Goal: Book appointment/travel/reservation

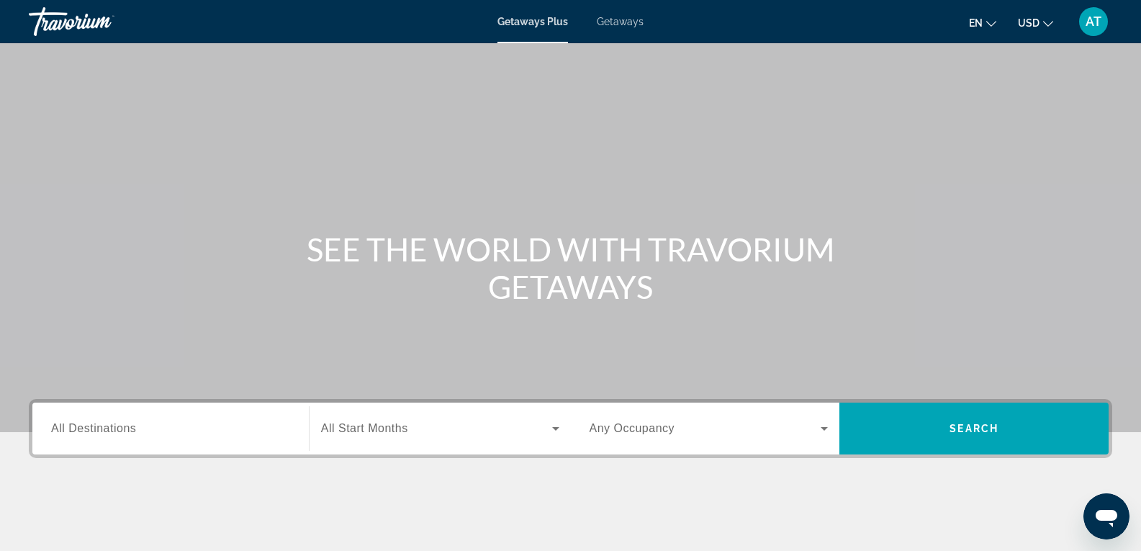
click at [607, 25] on span "Getaways" at bounding box center [620, 22] width 47 height 12
click at [153, 416] on div "Search widget" at bounding box center [170, 428] width 239 height 41
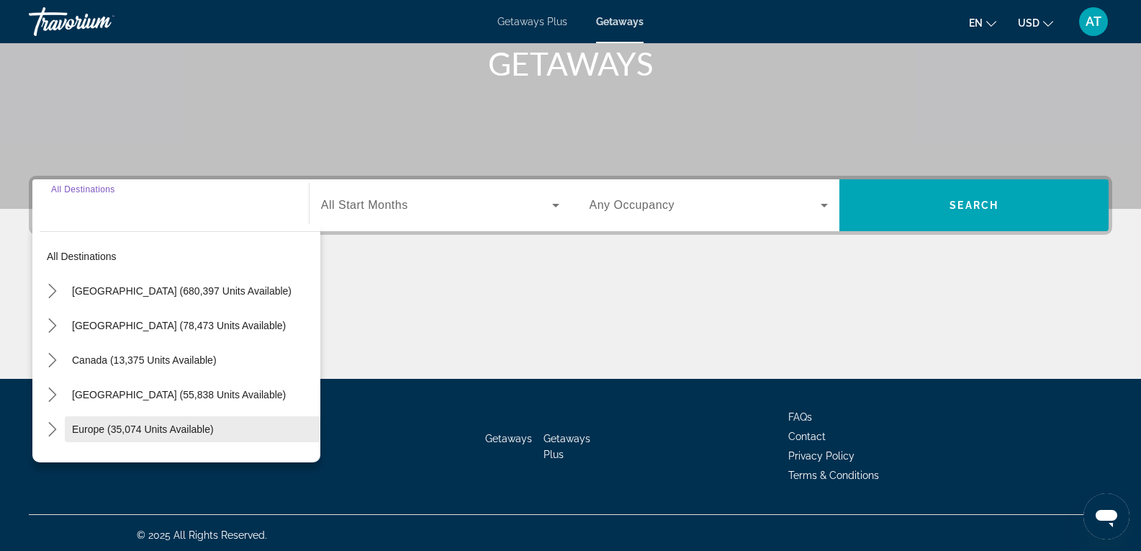
scroll to position [227, 0]
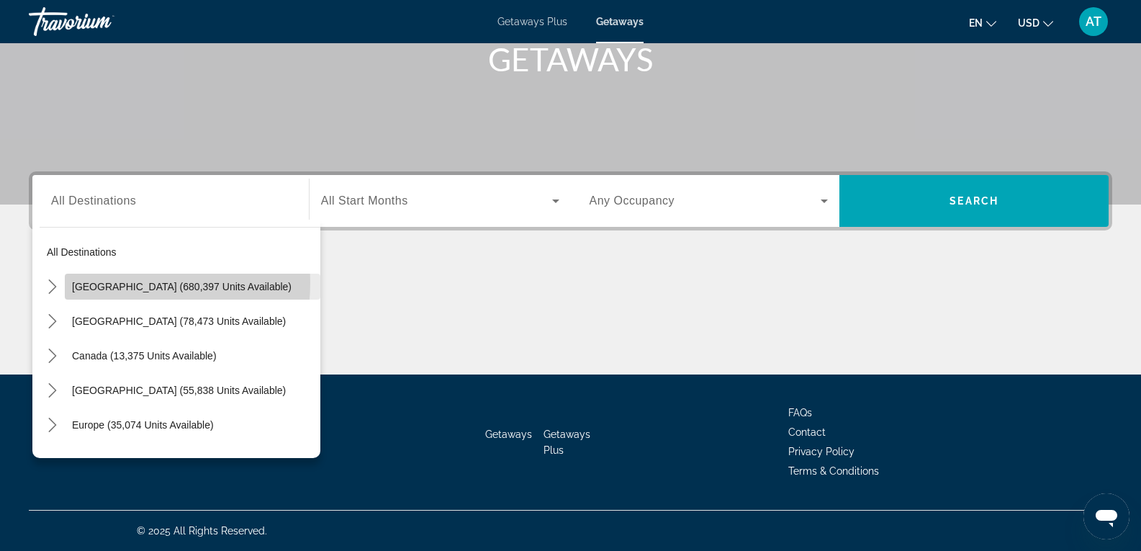
click at [106, 282] on span "[GEOGRAPHIC_DATA] (680,397 units available)" at bounding box center [182, 287] width 220 height 12
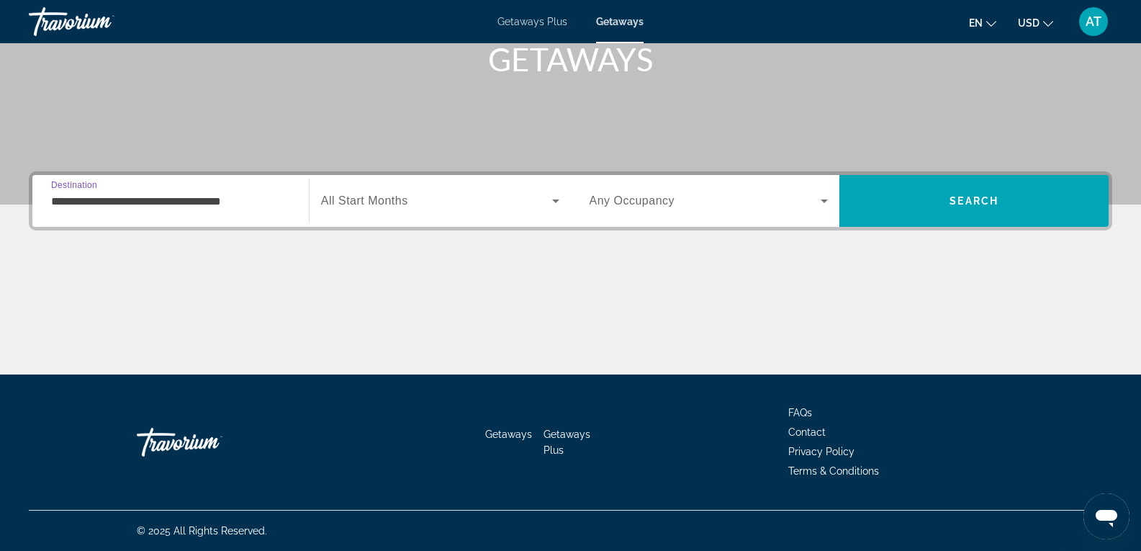
click at [127, 200] on input "**********" at bounding box center [170, 201] width 239 height 17
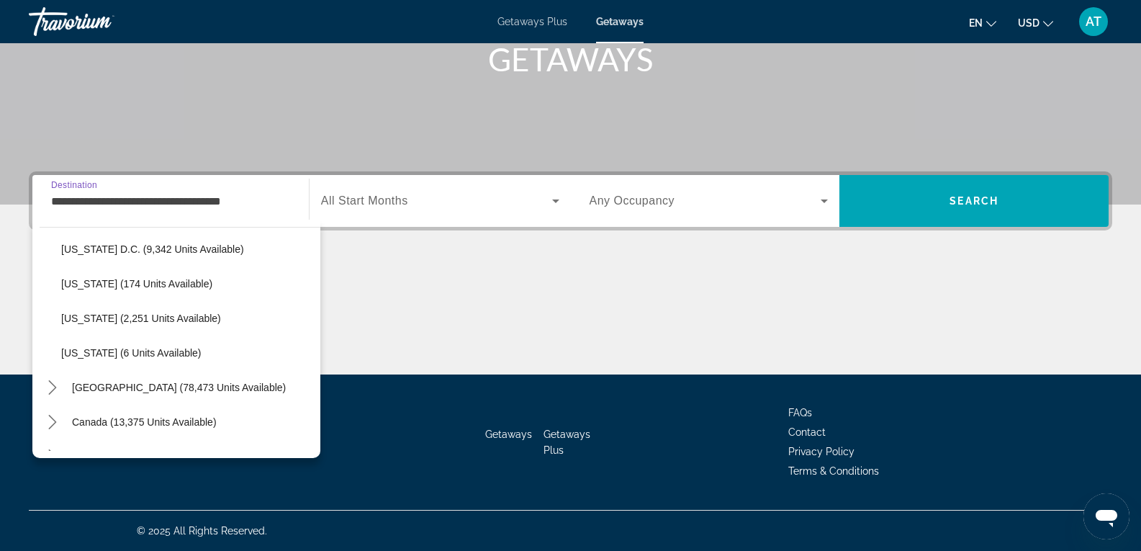
scroll to position [1455, 0]
click at [99, 238] on span "Select destination: Washington D.C. (9,342 units available)" at bounding box center [187, 248] width 266 height 35
type input "**********"
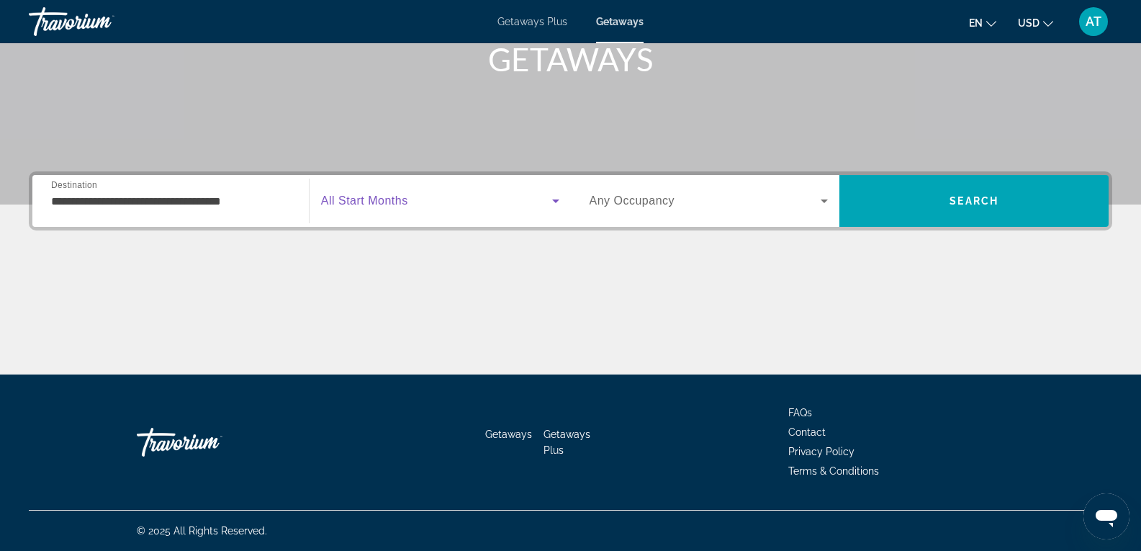
click at [412, 204] on span "Search widget" at bounding box center [436, 200] width 231 height 17
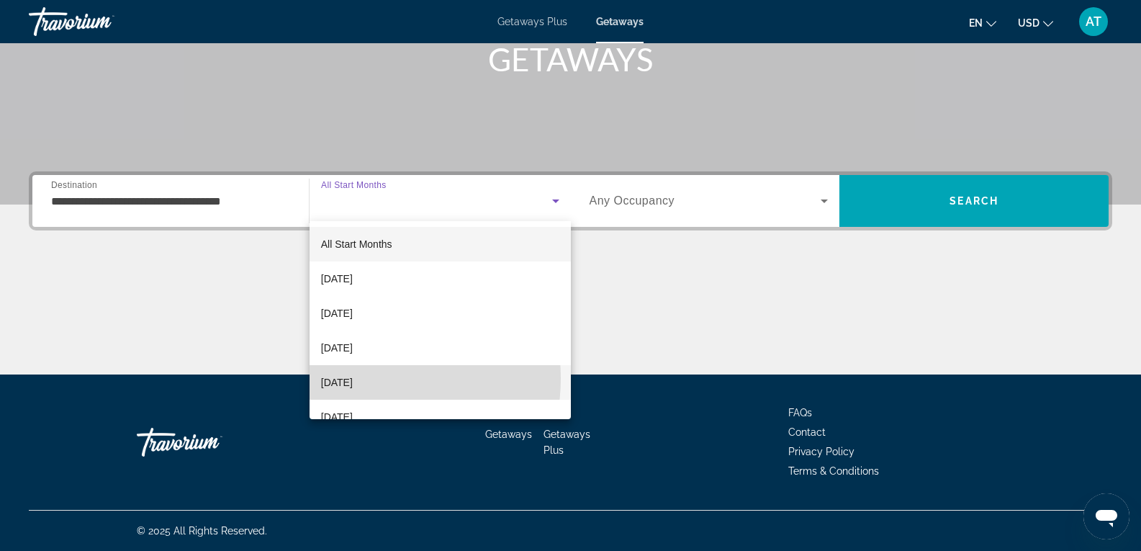
click at [353, 378] on span "[DATE]" at bounding box center [337, 382] width 32 height 17
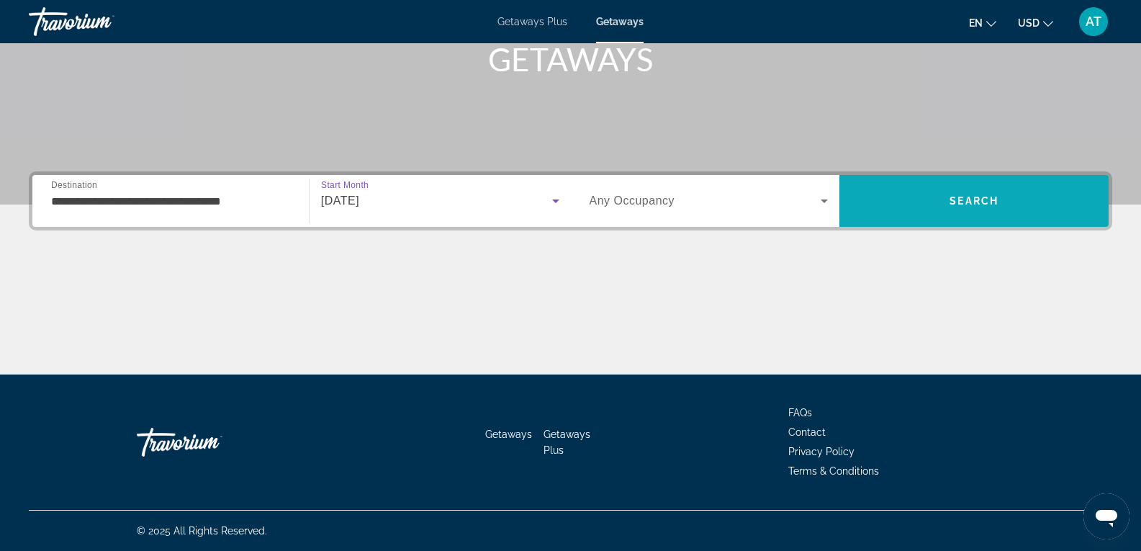
click at [908, 225] on span "Search" at bounding box center [973, 201] width 269 height 52
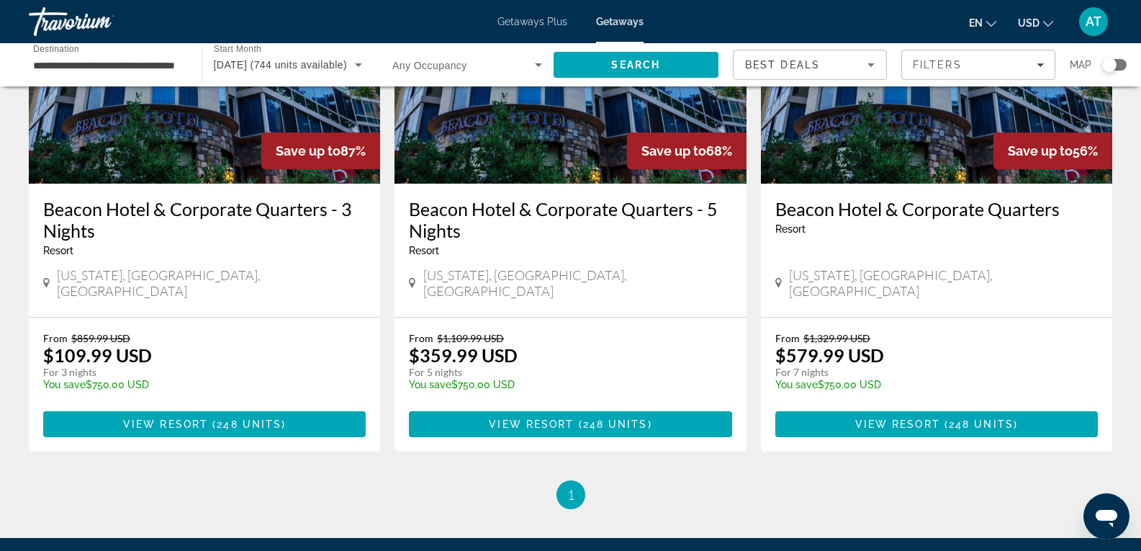
scroll to position [184, 0]
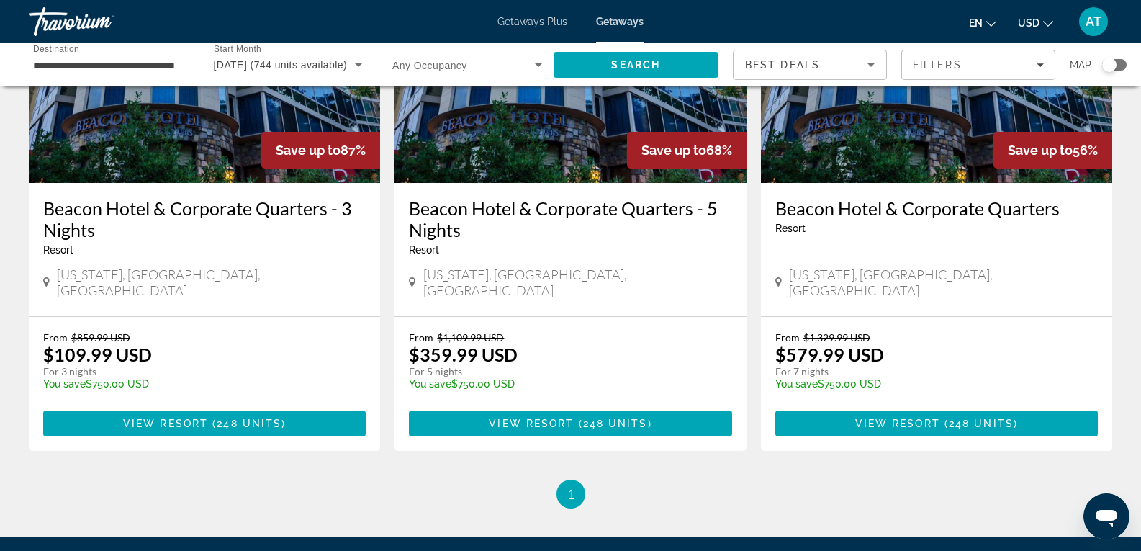
click at [382, 107] on app-weeks-search-item "Save up to 87% Beacon Hotel & Corporate Quarters - 3 Nights Resort - This is an…" at bounding box center [205, 201] width 366 height 498
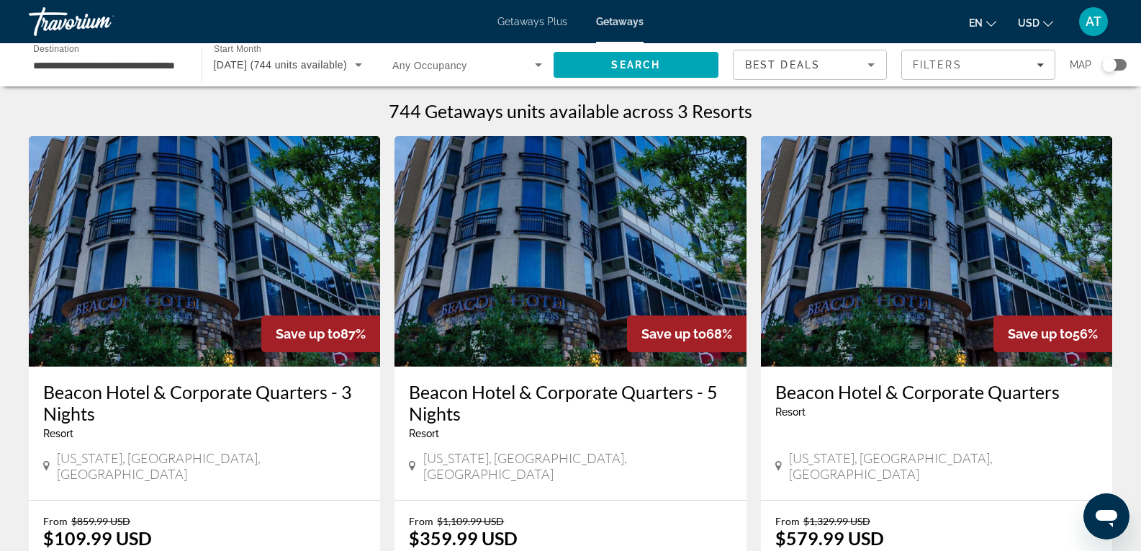
scroll to position [0, 0]
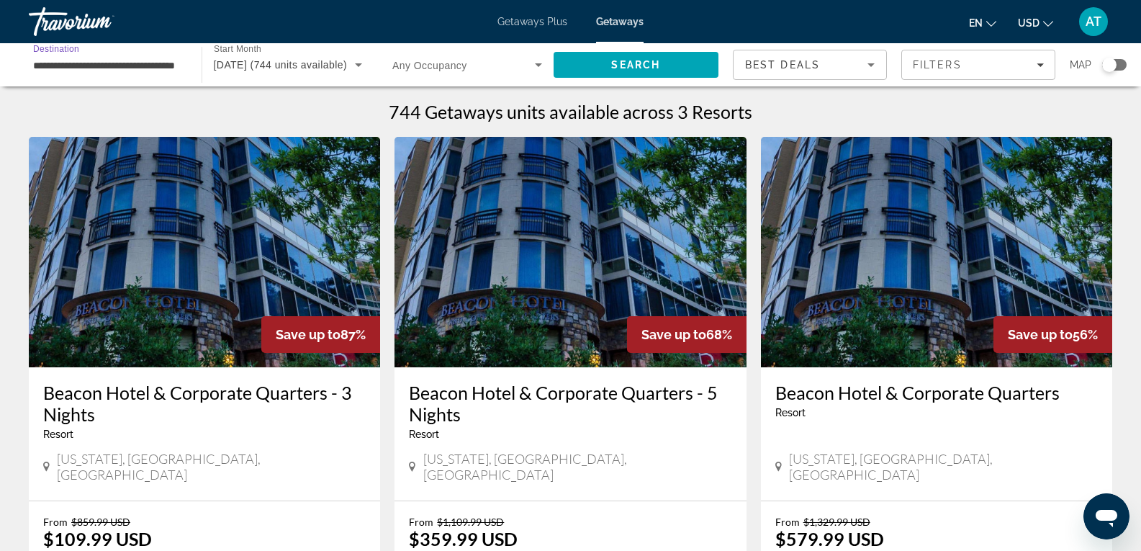
click at [86, 60] on input "**********" at bounding box center [108, 65] width 150 height 17
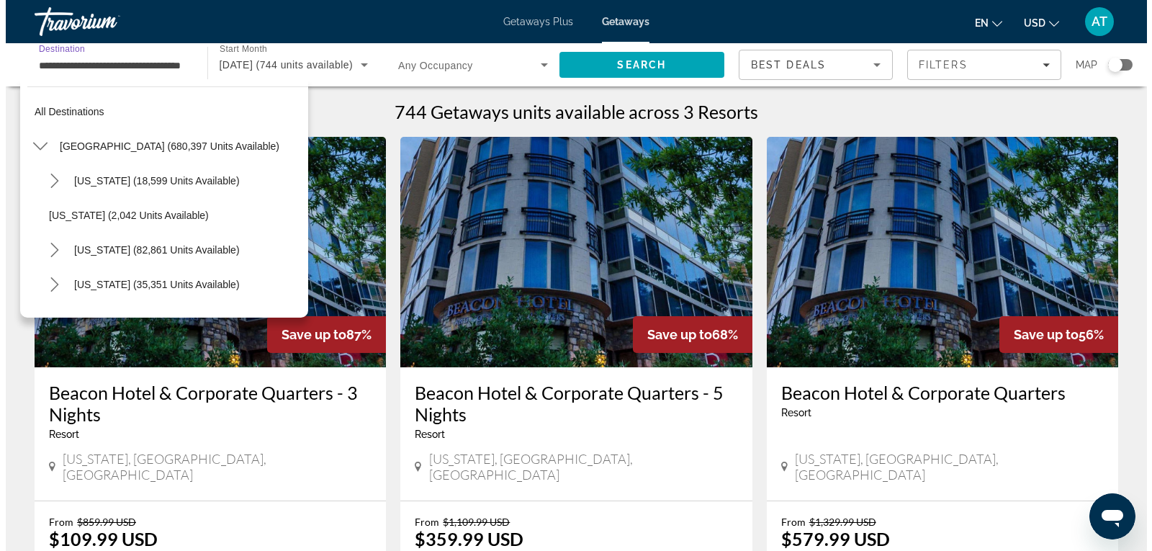
scroll to position [1364, 0]
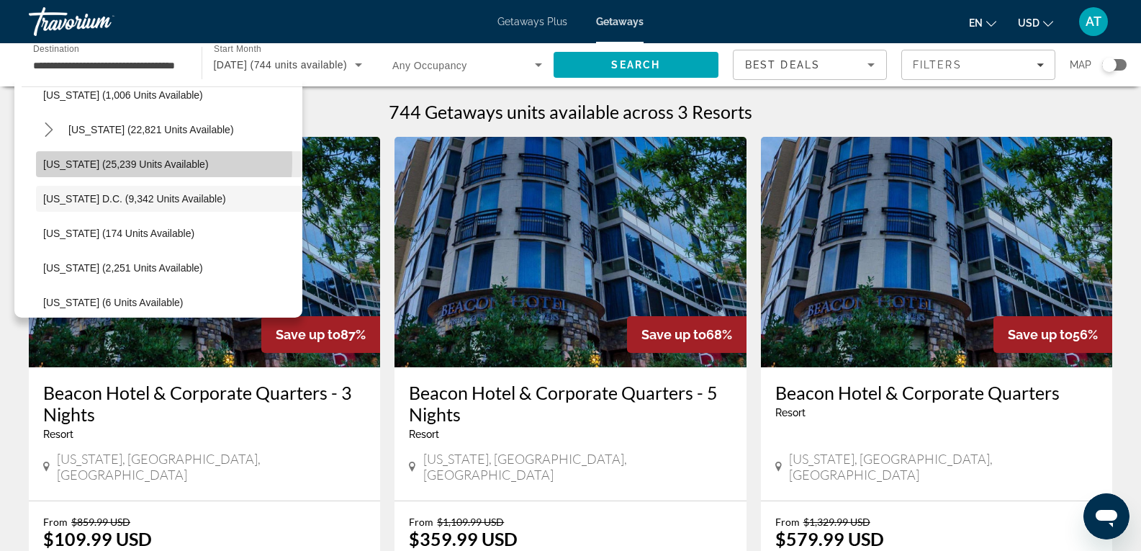
click at [98, 161] on span "[US_STATE] (25,239 units available)" at bounding box center [126, 164] width 166 height 12
type input "**********"
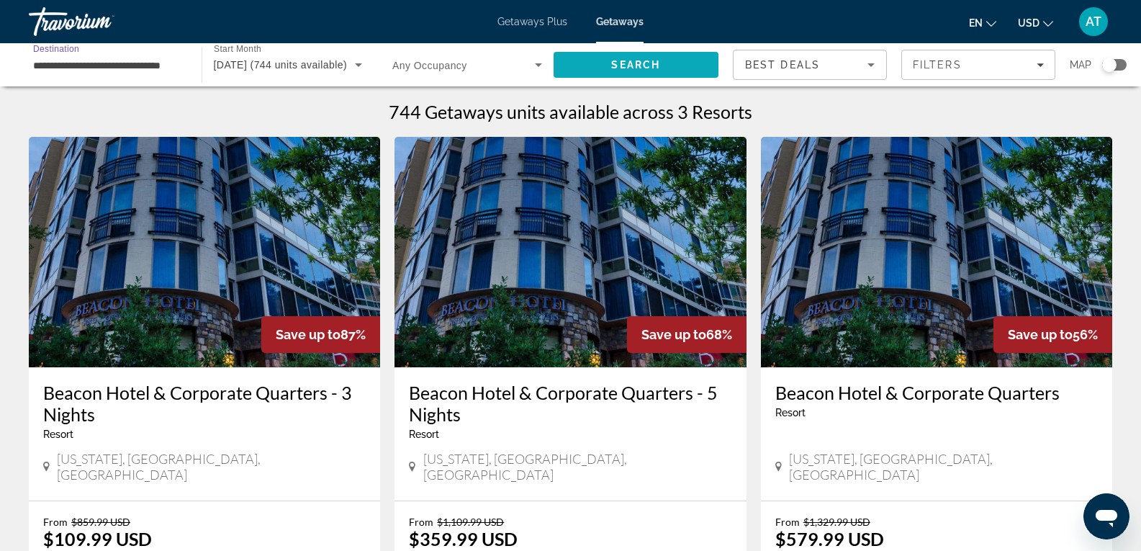
click at [644, 61] on span "Search" at bounding box center [635, 65] width 49 height 12
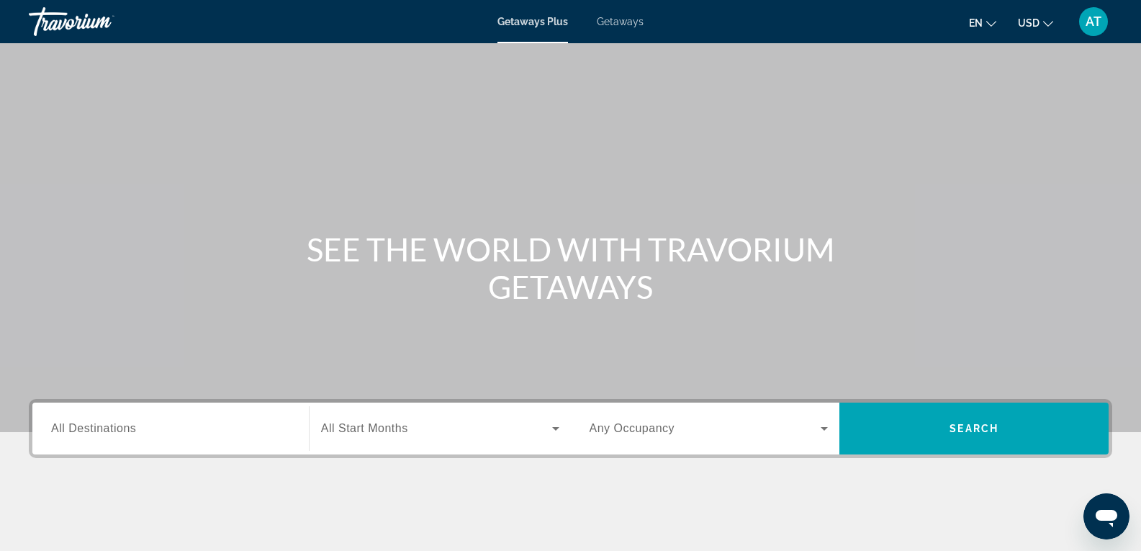
click at [89, 426] on span "All Destinations" at bounding box center [93, 428] width 85 height 12
click at [89, 426] on input "Destination All Destinations" at bounding box center [170, 428] width 239 height 17
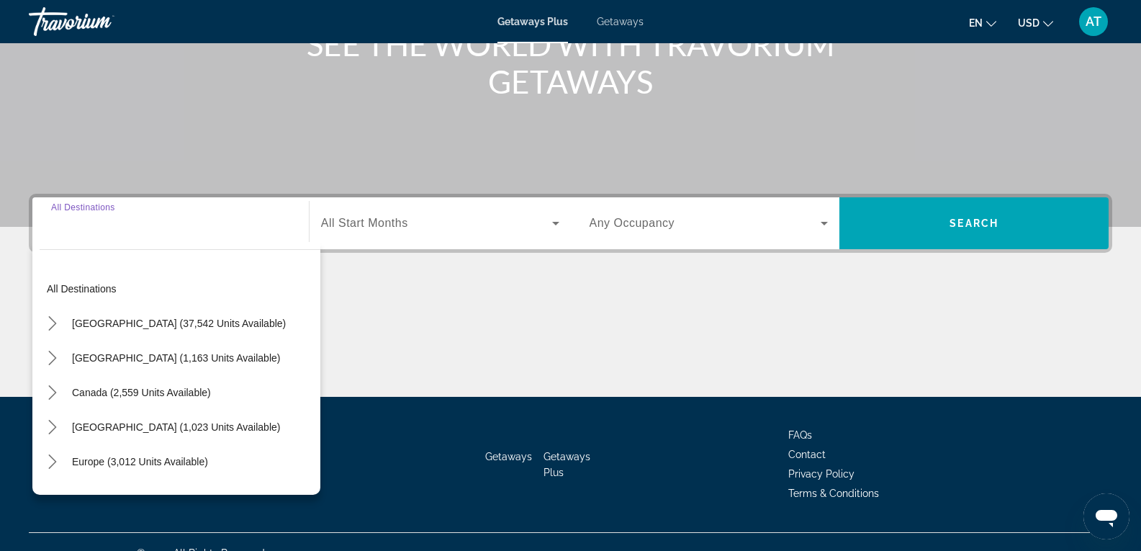
scroll to position [227, 0]
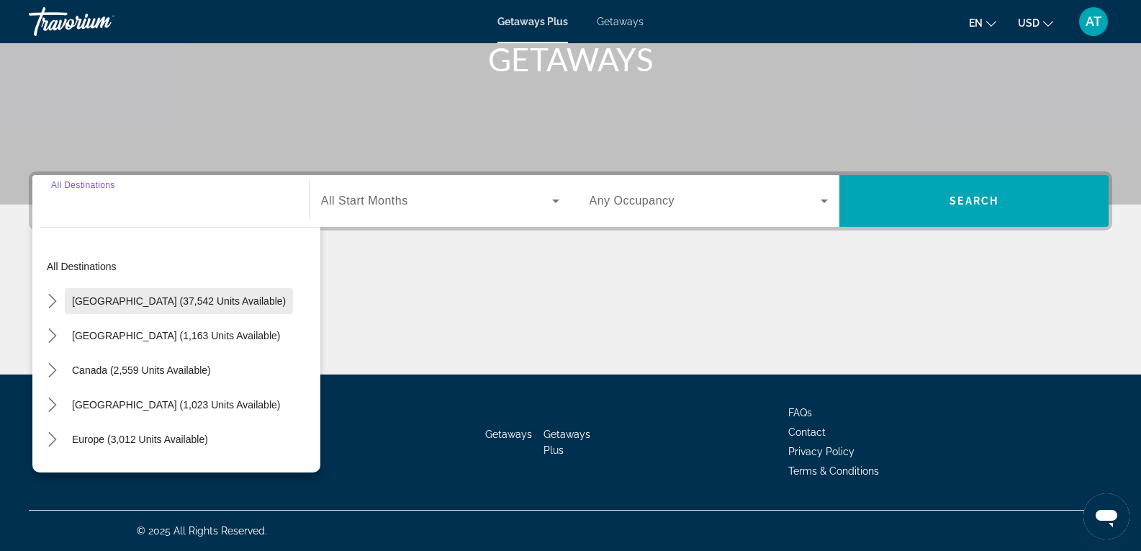
click at [114, 304] on span "[GEOGRAPHIC_DATA] (37,542 units available)" at bounding box center [179, 301] width 214 height 12
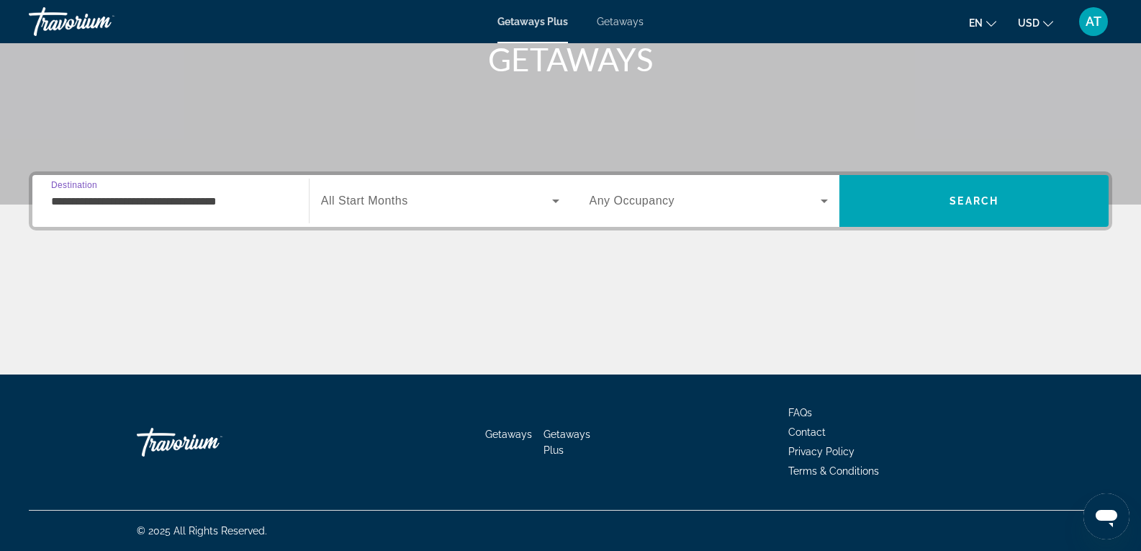
click at [118, 207] on input "**********" at bounding box center [170, 201] width 239 height 17
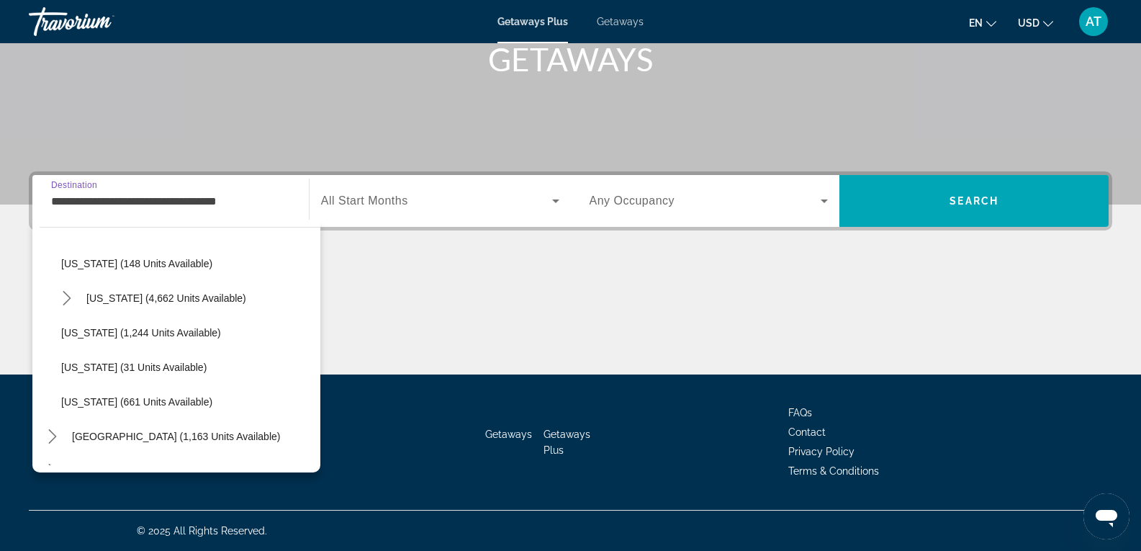
scroll to position [1213, 0]
click at [94, 326] on span "[US_STATE] (1,244 units available)" at bounding box center [141, 332] width 160 height 12
type input "**********"
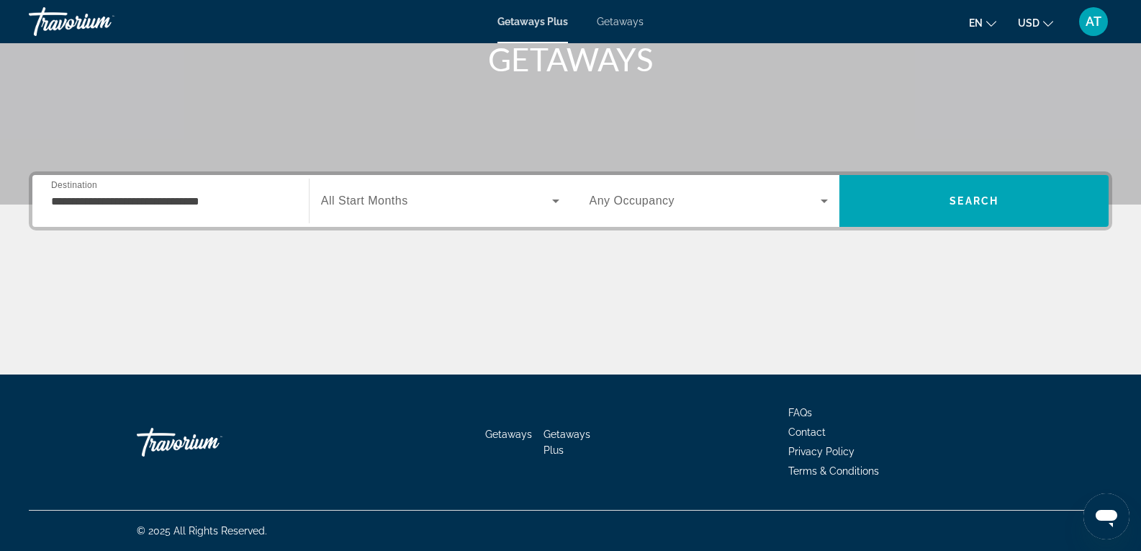
click at [382, 212] on div "Search widget" at bounding box center [440, 201] width 238 height 40
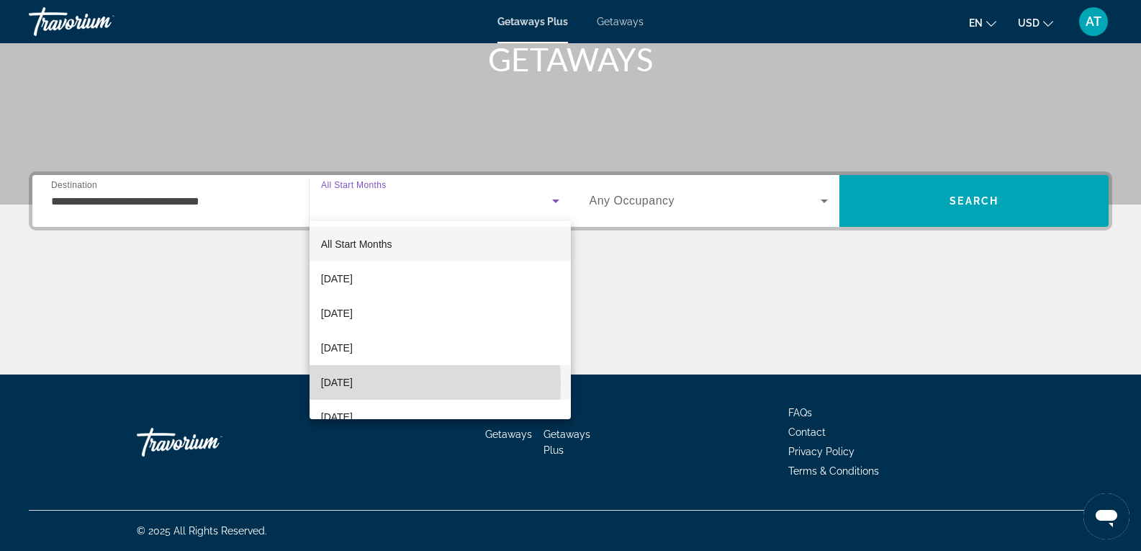
click at [347, 383] on span "[DATE]" at bounding box center [337, 382] width 32 height 17
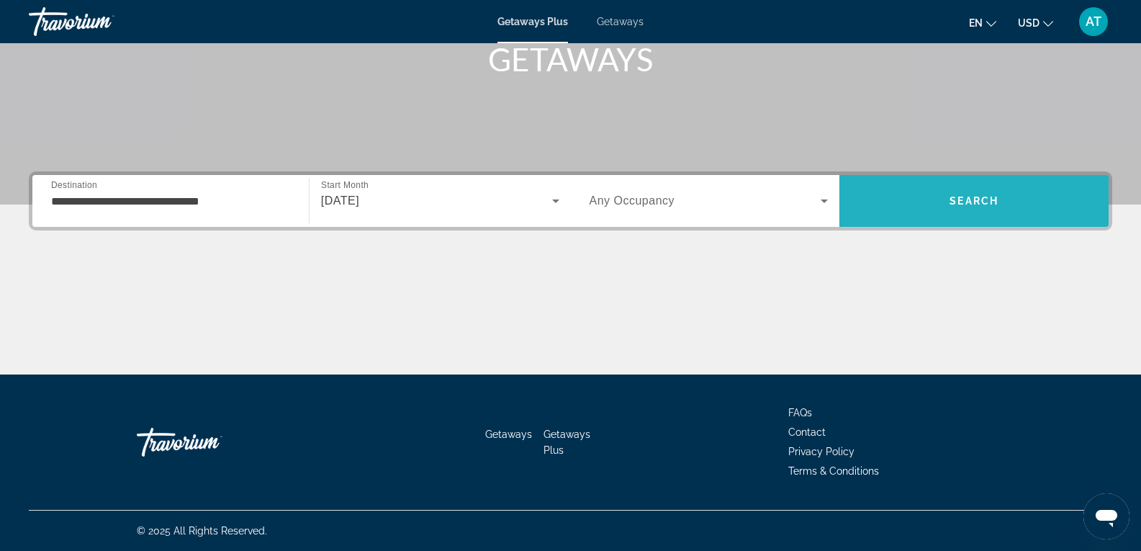
click at [961, 202] on span "Search" at bounding box center [973, 201] width 49 height 12
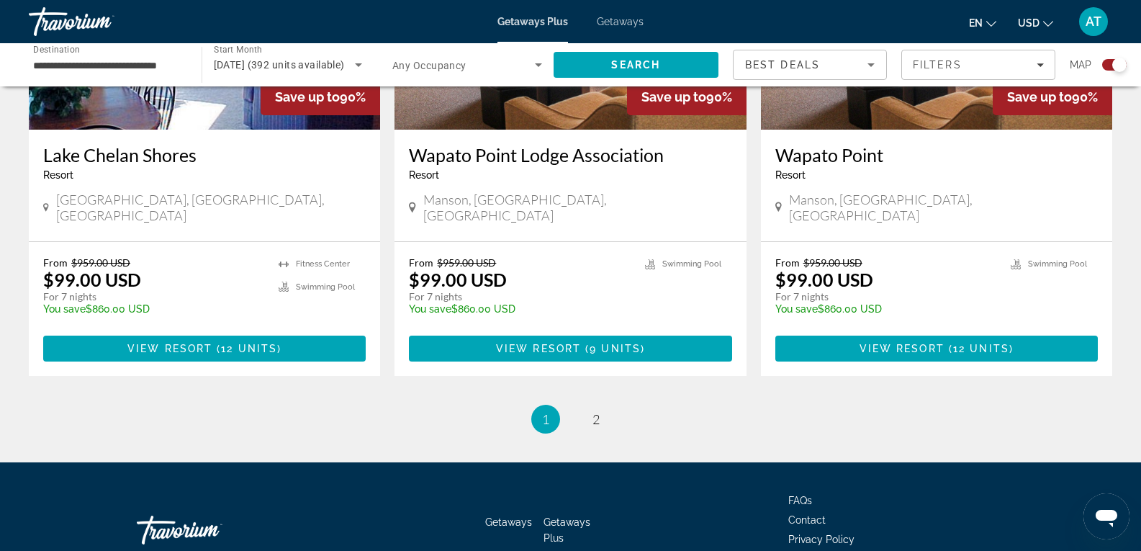
scroll to position [2249, 0]
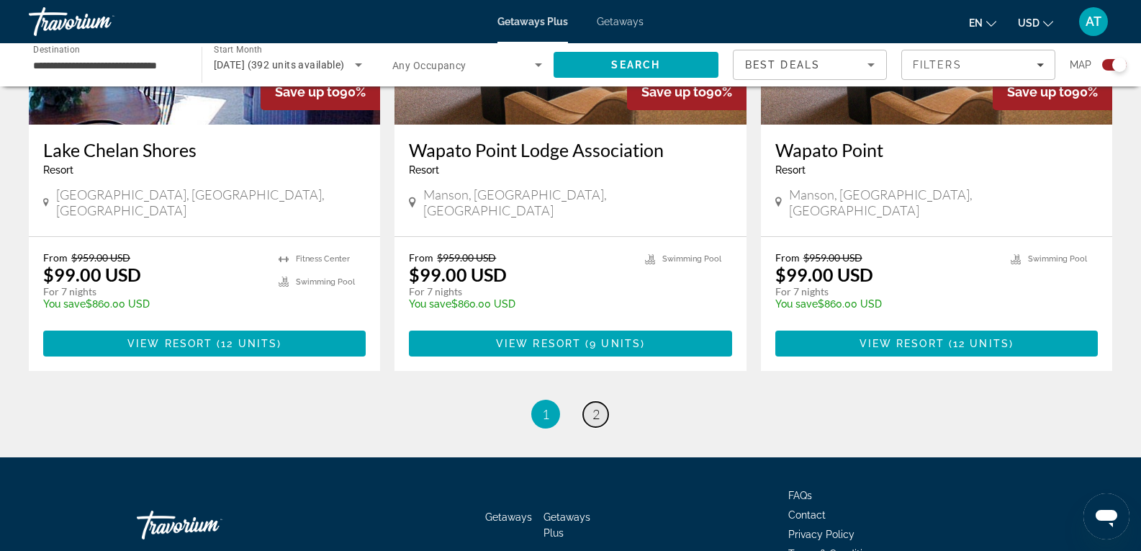
click at [587, 402] on link "page 2" at bounding box center [595, 414] width 25 height 25
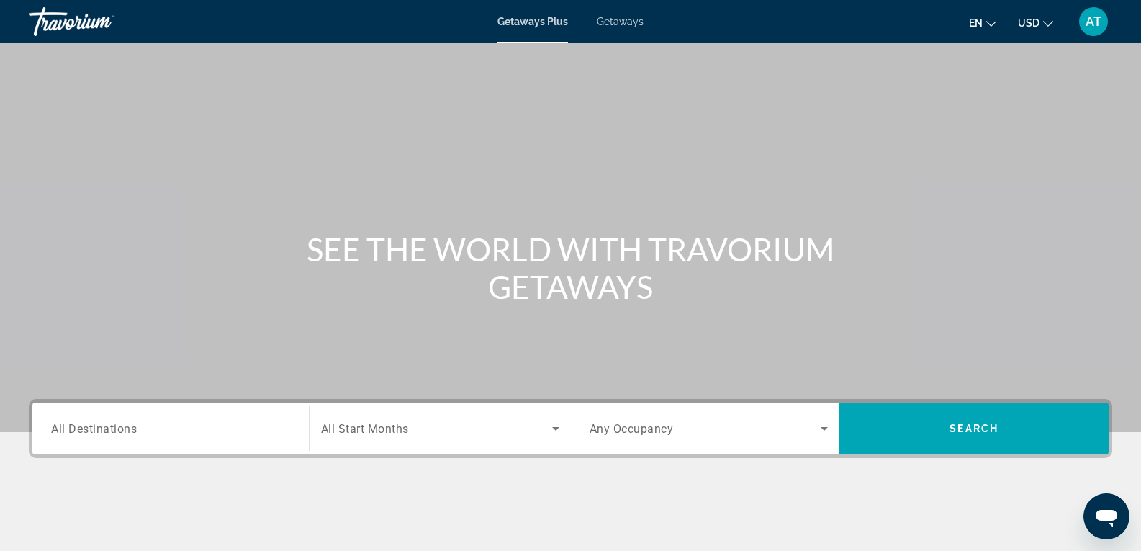
click at [594, 20] on li "Getaways" at bounding box center [612, 22] width 61 height 12
click at [600, 19] on span "Getaways" at bounding box center [620, 22] width 47 height 12
click at [74, 425] on span "All Destinations" at bounding box center [94, 428] width 86 height 14
click at [74, 425] on input "Destination All Destinations" at bounding box center [170, 428] width 239 height 17
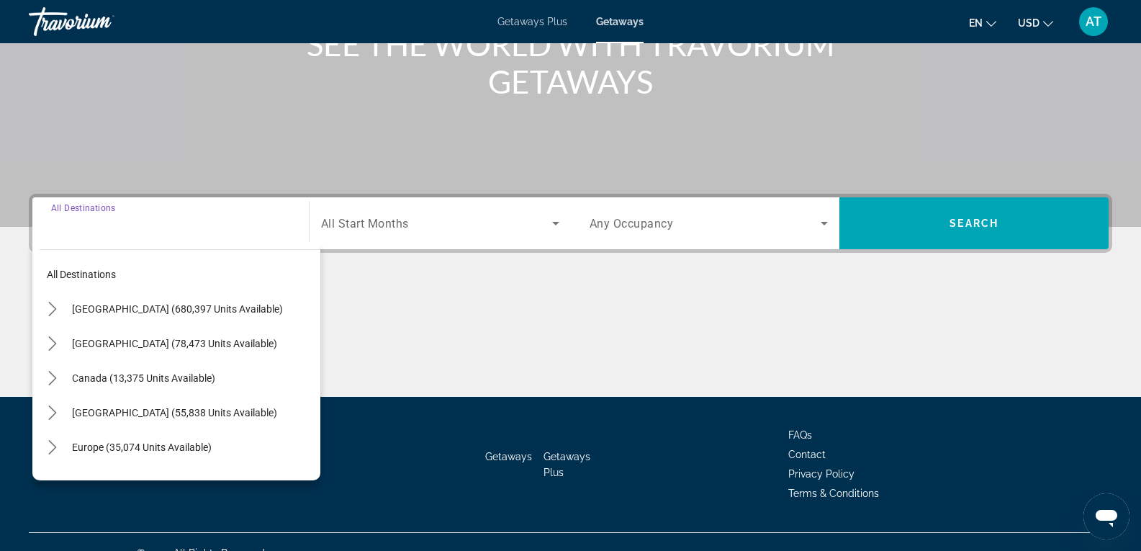
scroll to position [227, 0]
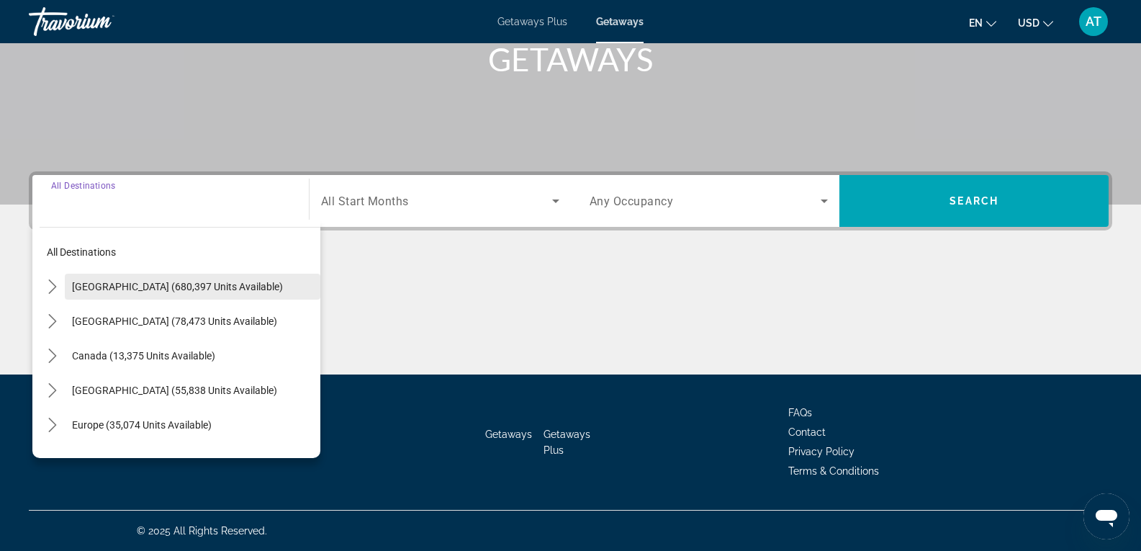
click at [78, 286] on span "[GEOGRAPHIC_DATA] (680,397 units available)" at bounding box center [177, 287] width 211 height 12
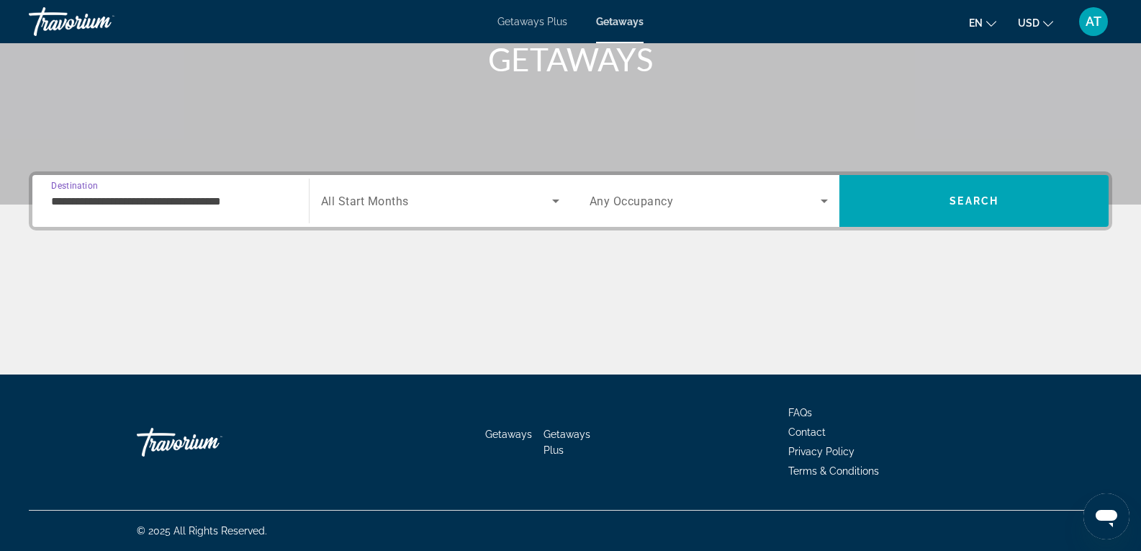
click at [198, 212] on div "**********" at bounding box center [170, 201] width 239 height 41
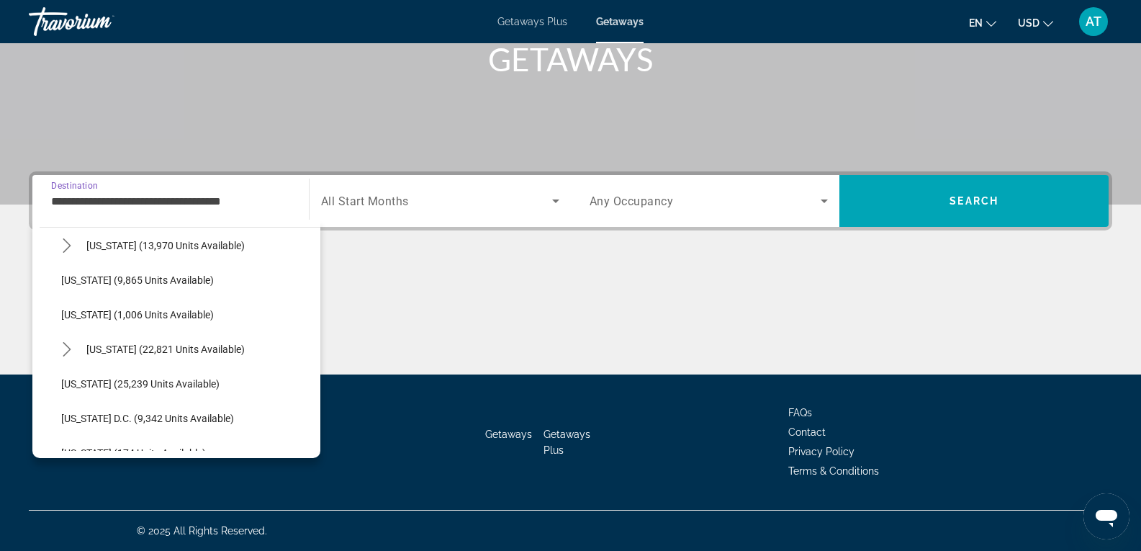
scroll to position [1286, 0]
click at [121, 379] on span "[US_STATE] (25,239 units available)" at bounding box center [140, 383] width 158 height 12
type input "**********"
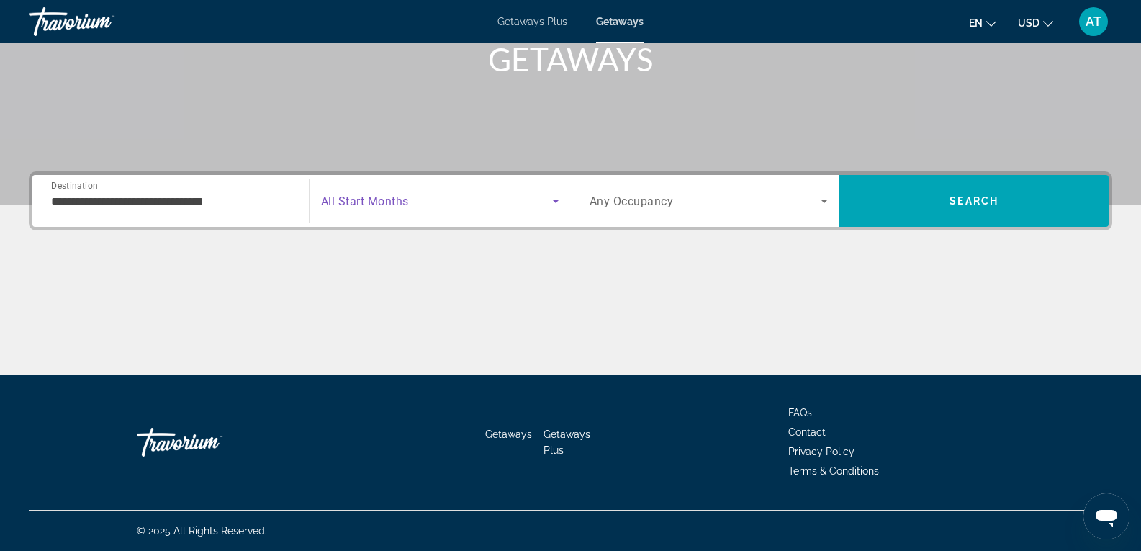
click at [434, 194] on span "Search widget" at bounding box center [436, 200] width 231 height 17
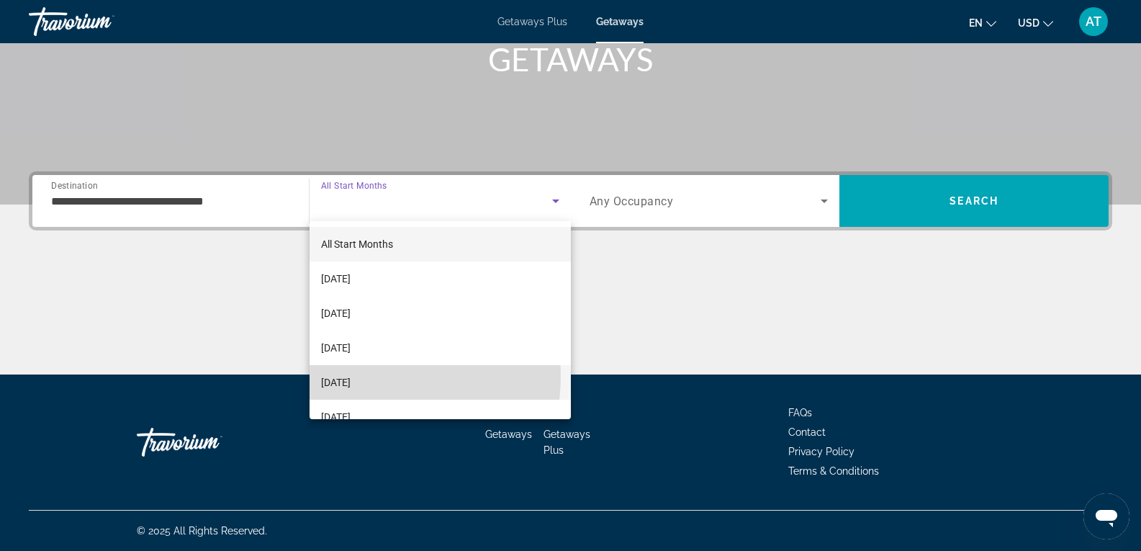
click at [351, 376] on span "[DATE]" at bounding box center [336, 382] width 30 height 17
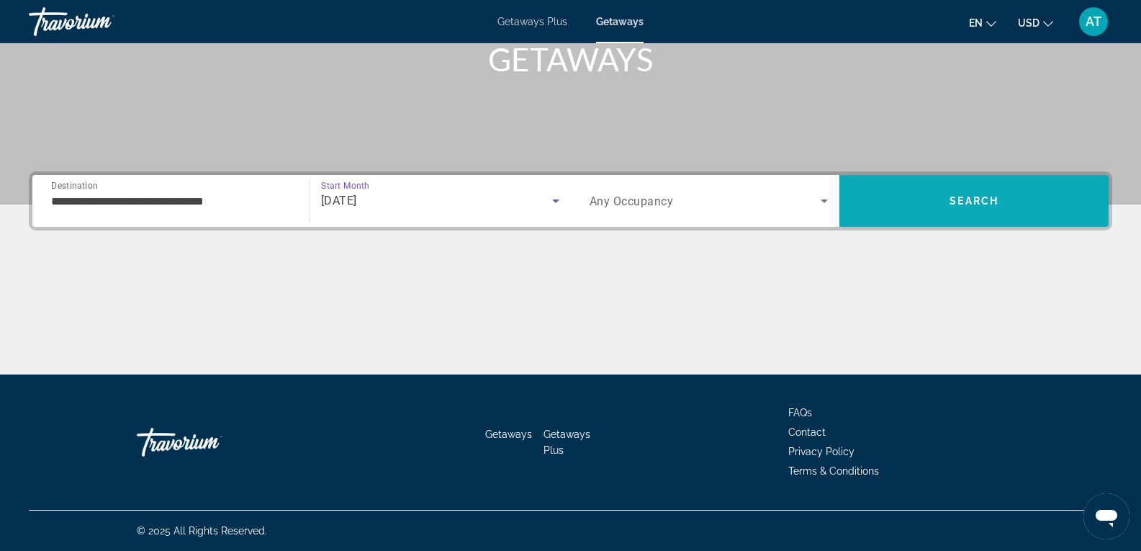
click at [908, 194] on span "Search" at bounding box center [973, 201] width 269 height 35
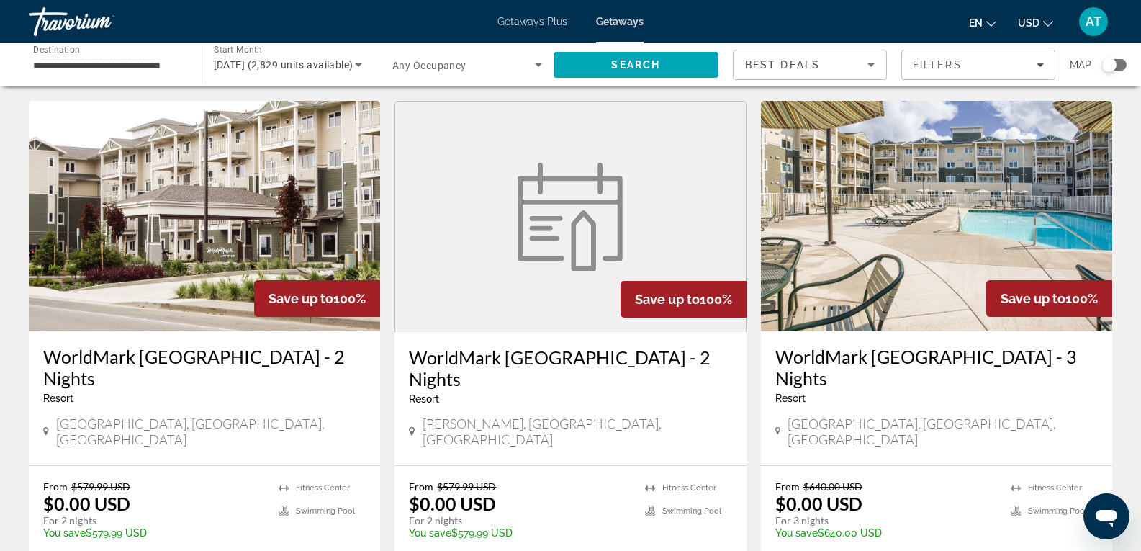
scroll to position [32, 0]
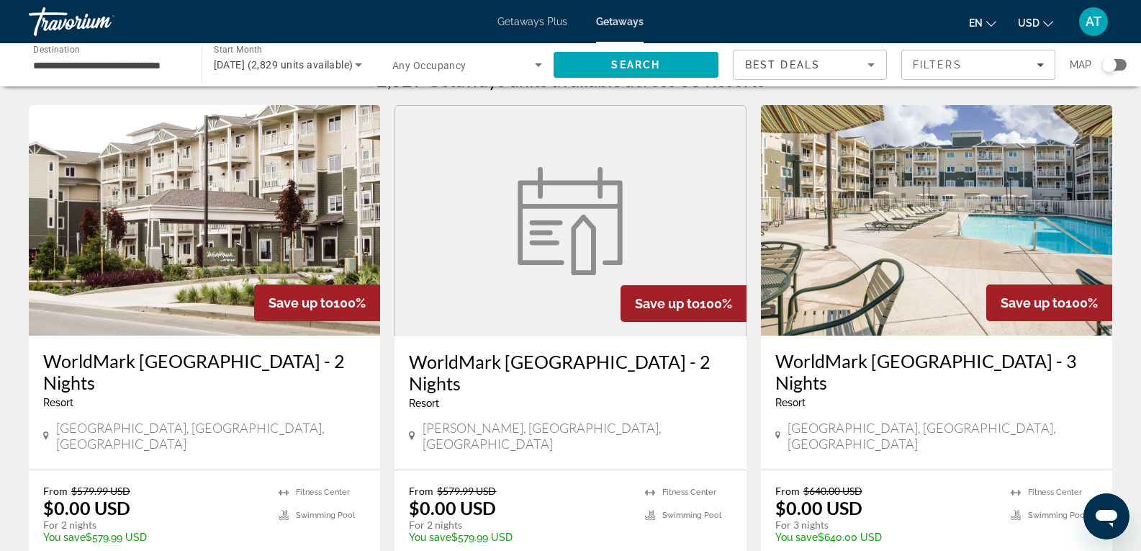
click at [67, 67] on input "**********" at bounding box center [108, 65] width 150 height 17
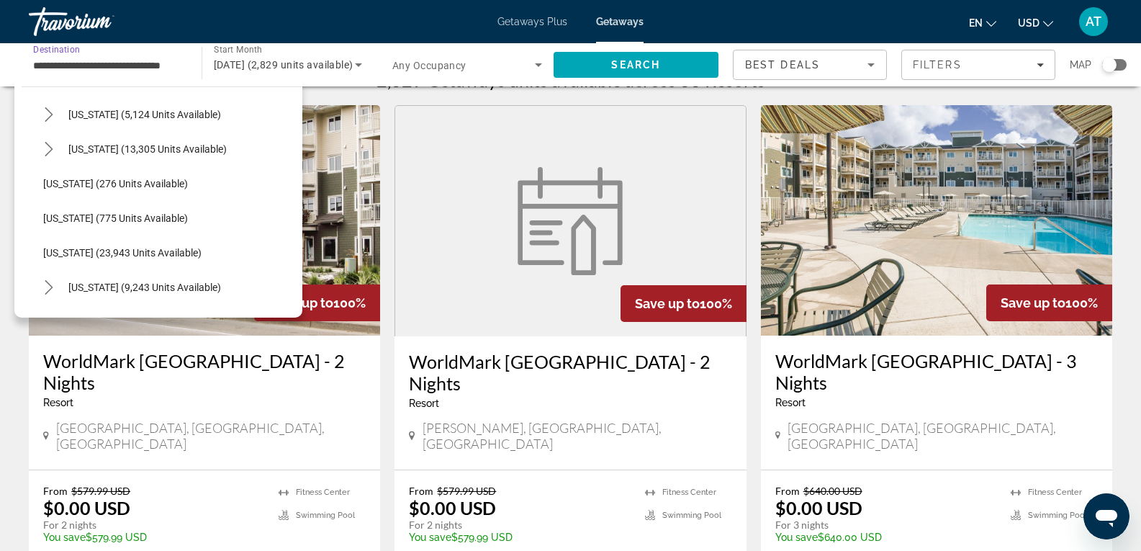
scroll to position [964, 0]
click at [94, 245] on span "Select destination: Oregon (23,943 units available)" at bounding box center [169, 253] width 266 height 35
type input "**********"
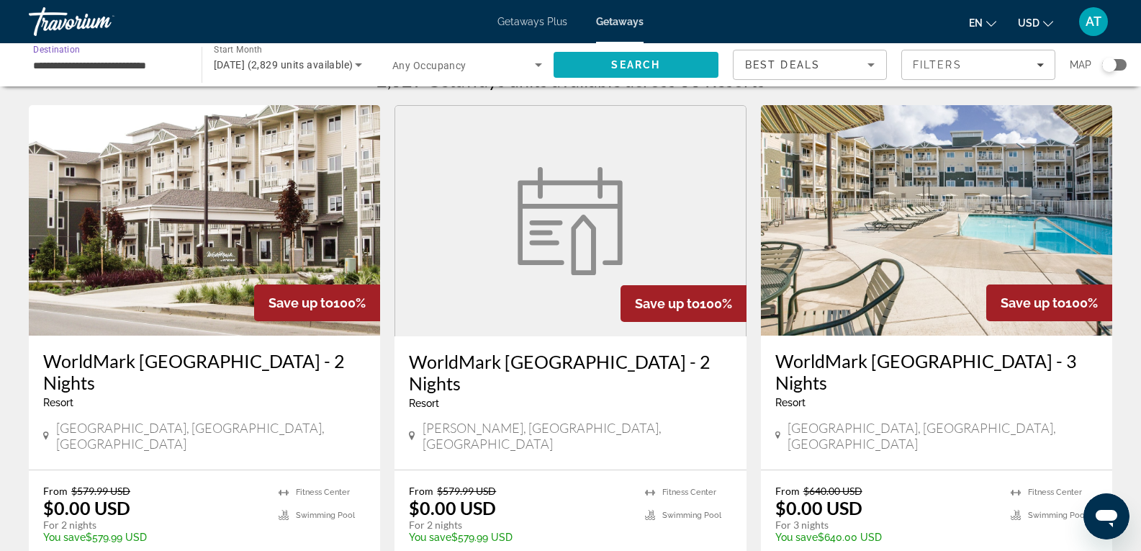
click at [588, 53] on span "Search" at bounding box center [637, 65] width 166 height 35
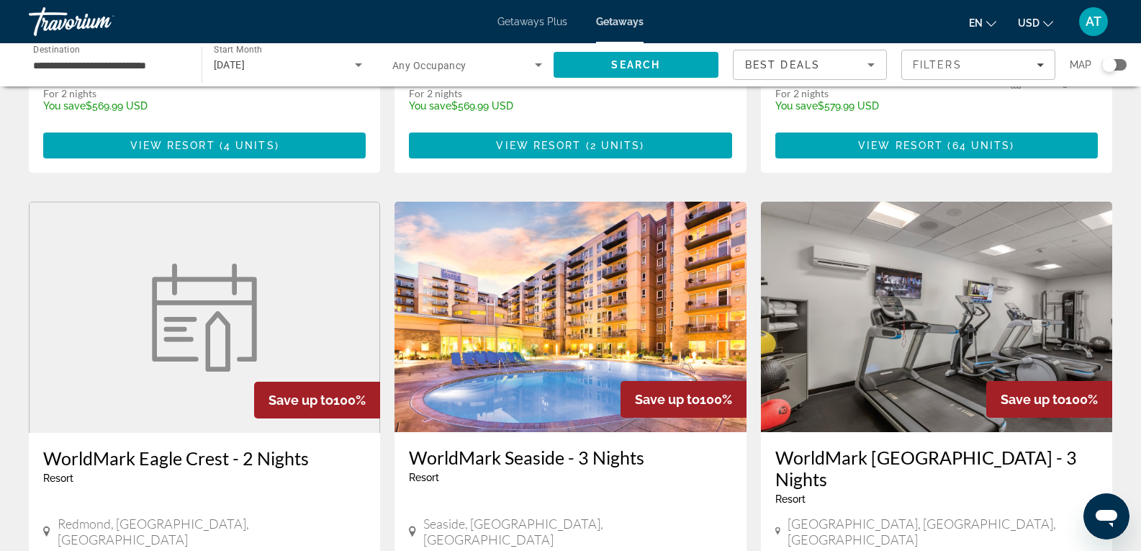
scroll to position [605, 0]
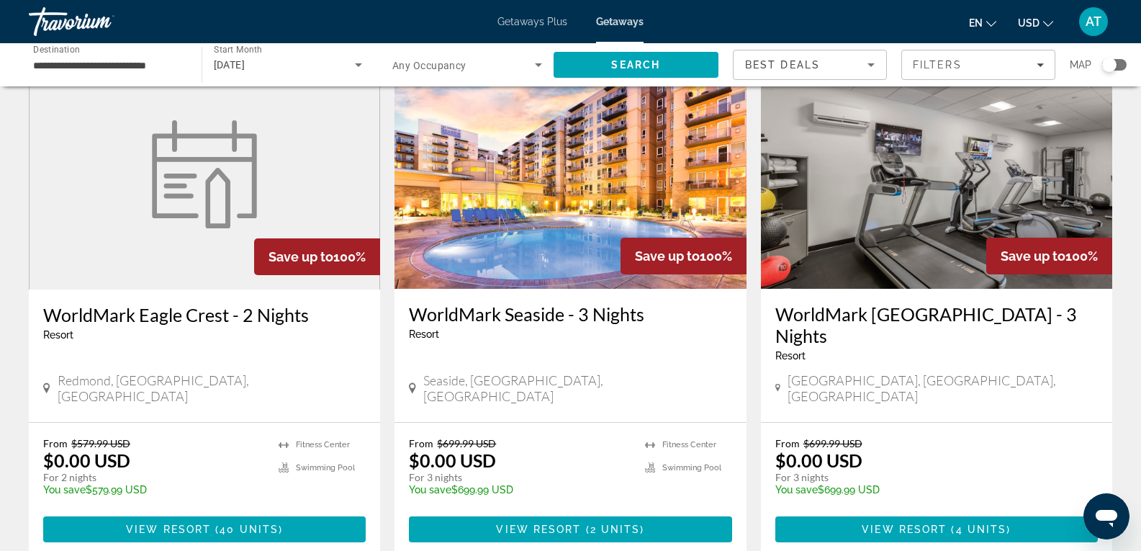
click at [504, 233] on img "Main content" at bounding box center [569, 173] width 351 height 230
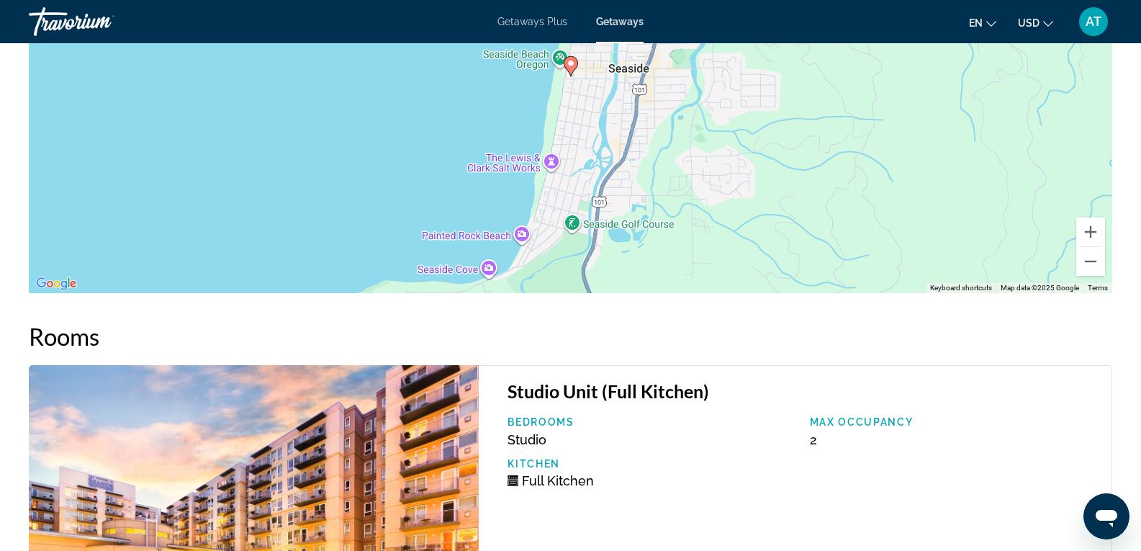
scroll to position [2529, 0]
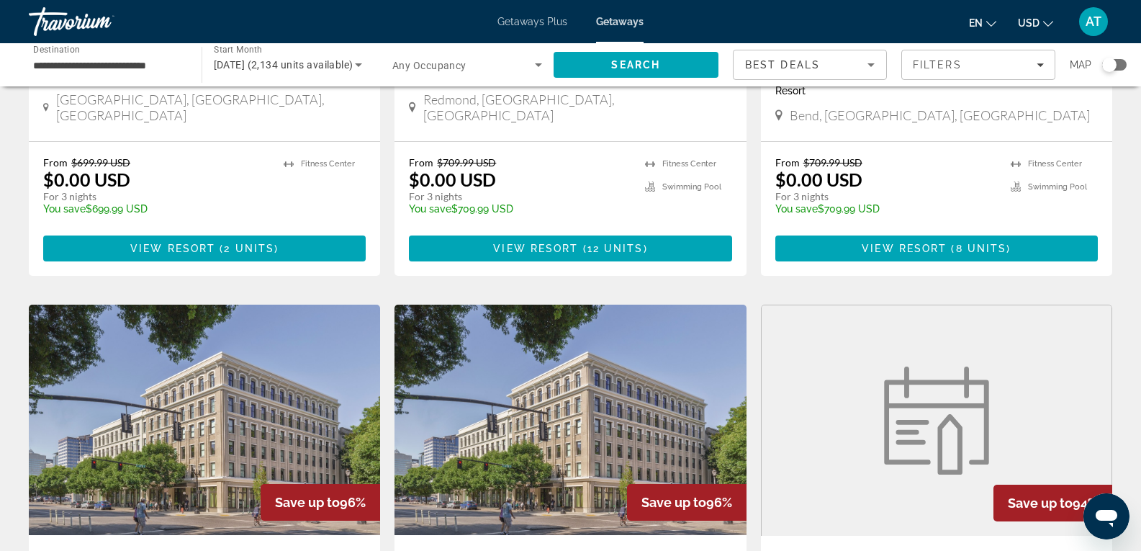
scroll to position [1867, 0]
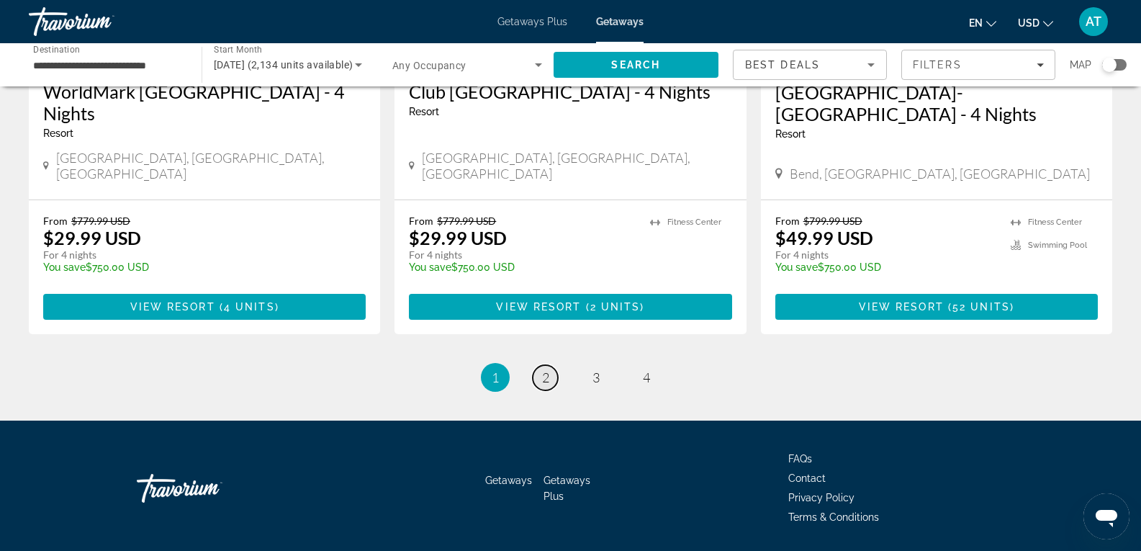
click at [551, 365] on link "page 2" at bounding box center [545, 377] width 25 height 25
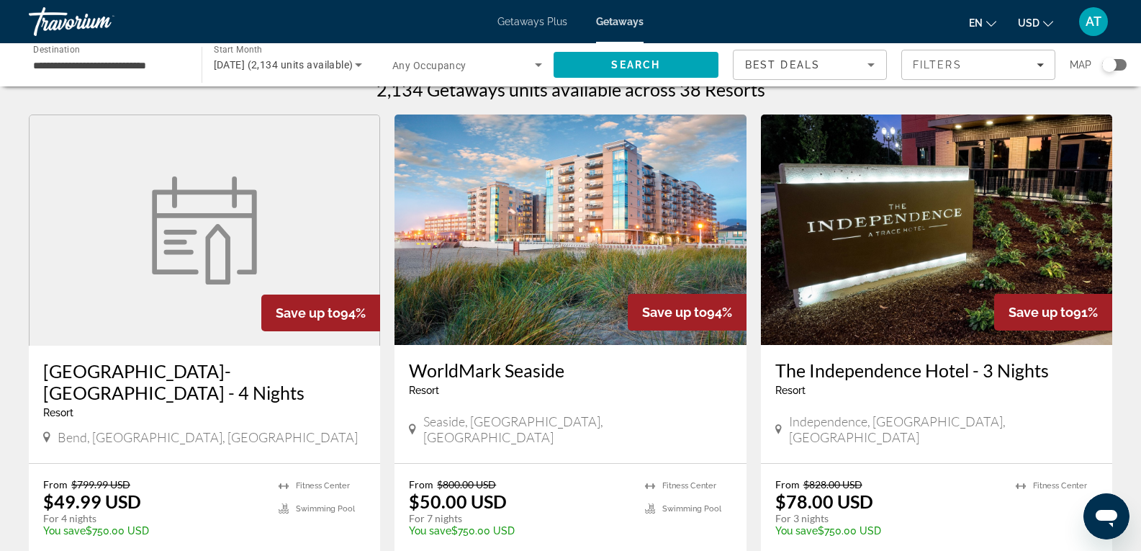
scroll to position [21, 0]
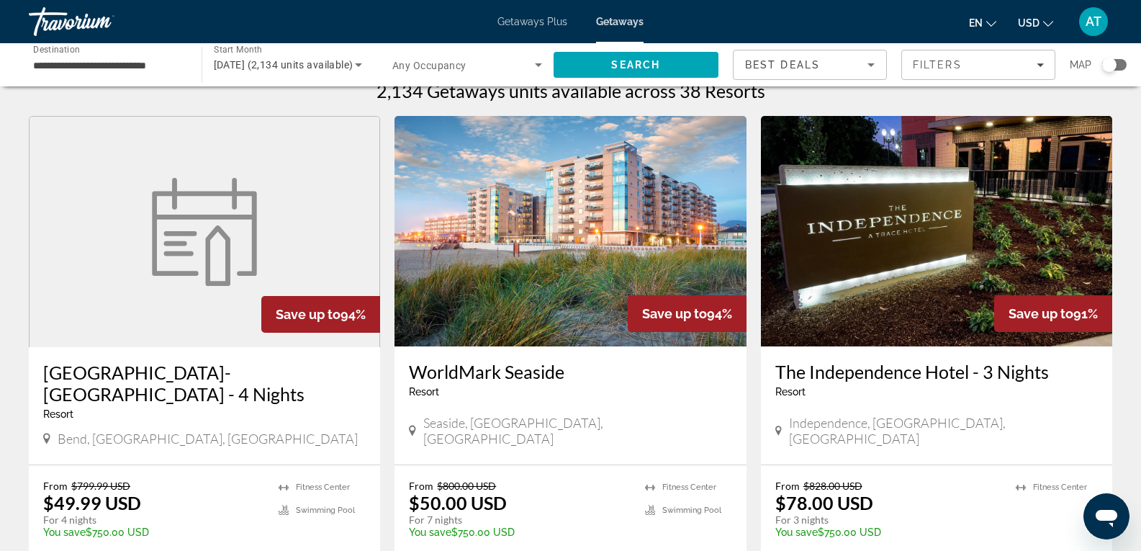
click at [474, 305] on img "Main content" at bounding box center [569, 231] width 351 height 230
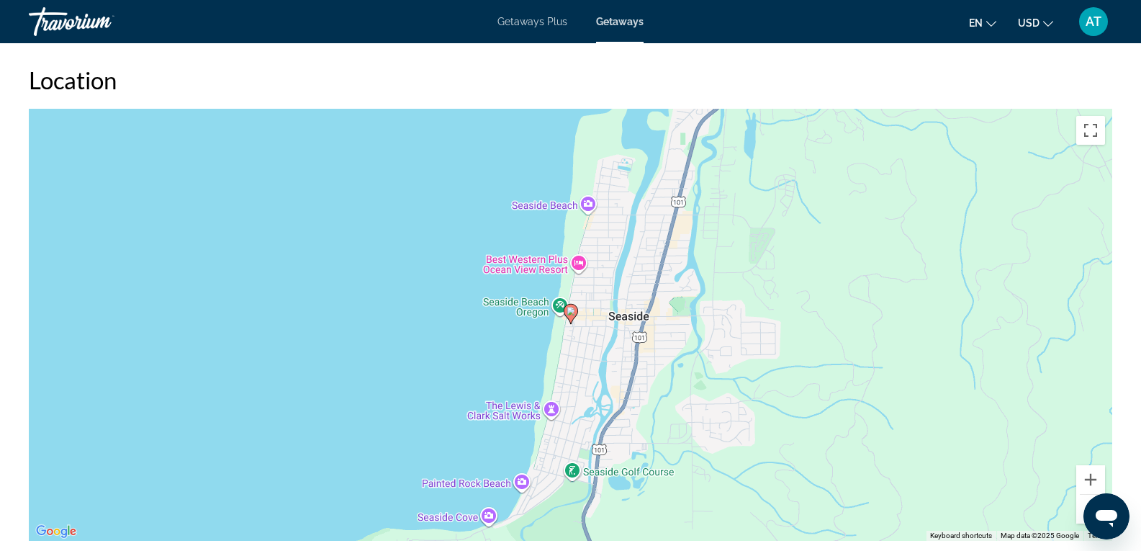
scroll to position [2198, 0]
